Goal: Navigation & Orientation: Find specific page/section

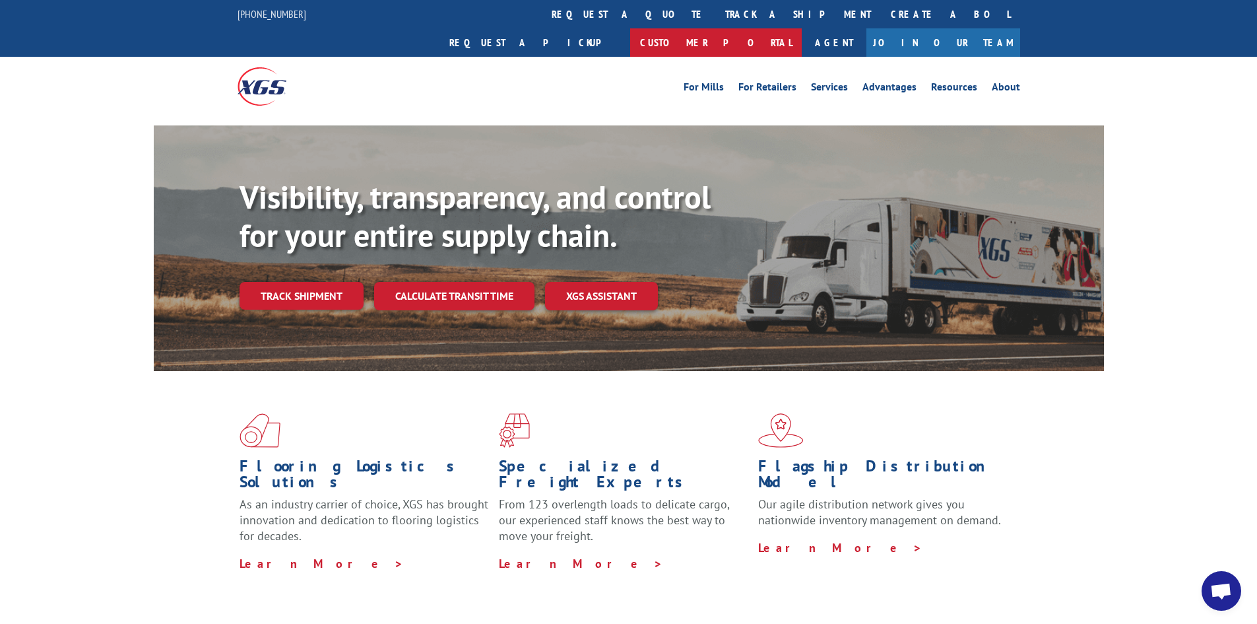
click at [802, 28] on link "Customer Portal" at bounding box center [716, 42] width 172 height 28
click at [867, 28] on link "Agent" at bounding box center [834, 42] width 65 height 28
click at [802, 28] on link "Customer Portal" at bounding box center [716, 42] width 172 height 28
